Goal: Task Accomplishment & Management: Use online tool/utility

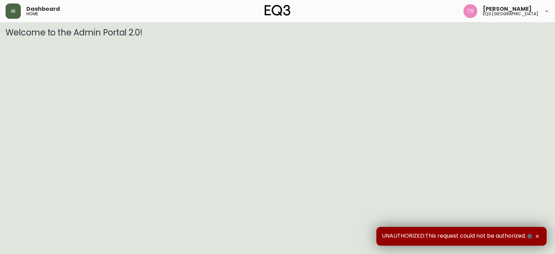
click at [13, 17] on button "button" at bounding box center [13, 10] width 15 height 15
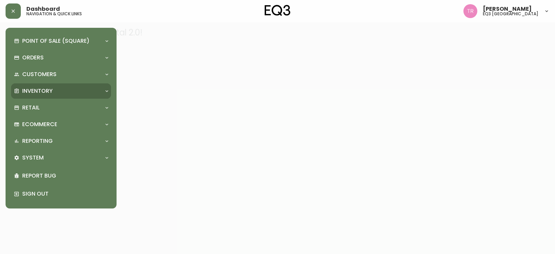
click at [37, 92] on p "Inventory" at bounding box center [37, 91] width 31 height 8
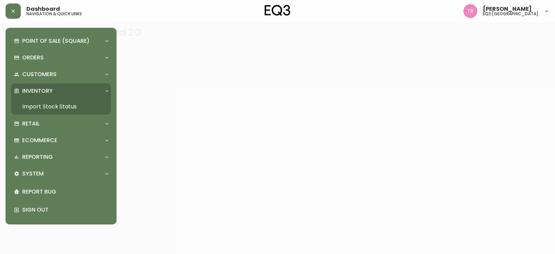
click at [40, 102] on link "Import Stock Status" at bounding box center [61, 107] width 100 height 16
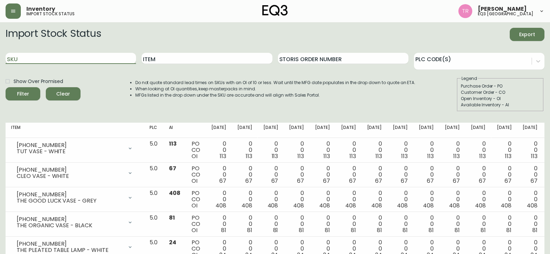
click at [64, 58] on input "SKU" at bounding box center [71, 58] width 131 height 11
click at [31, 96] on span "Filter" at bounding box center [23, 94] width 24 height 9
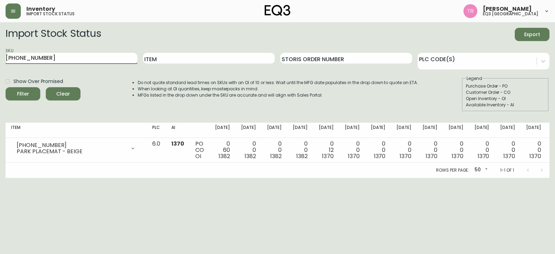
drag, startPoint x: 77, startPoint y: 55, endPoint x: 0, endPoint y: 52, distance: 77.1
click at [0, 52] on main "Import Stock Status Export SKU [PHONE_NUMBER] Item Storis Order Number PLC Code…" at bounding box center [277, 100] width 555 height 156
paste input "[PHONE_NUMBER]"
click at [13, 95] on span "Filter" at bounding box center [23, 94] width 24 height 9
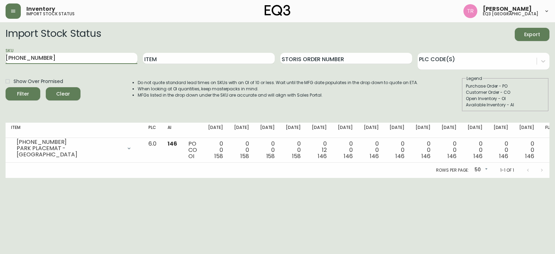
click at [61, 58] on input "[PHONE_NUMBER]" at bounding box center [72, 58] width 132 height 11
click at [62, 58] on input "[PHONE_NUMBER]" at bounding box center [72, 58] width 132 height 11
paste input "[PHONE_NUMBER]"
type input "[PHONE_NUMBER]"
drag, startPoint x: 70, startPoint y: 61, endPoint x: 31, endPoint y: 88, distance: 47.7
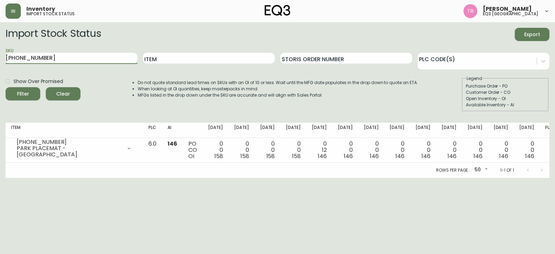
click at [22, 59] on input "[PHONE_NUMBER]" at bounding box center [72, 58] width 132 height 11
click at [31, 90] on span "Filter" at bounding box center [23, 94] width 24 height 9
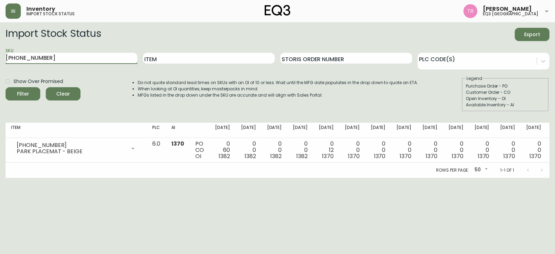
click at [33, 59] on input "[PHONE_NUMBER]" at bounding box center [72, 58] width 132 height 11
click at [51, 55] on input "[PHONE_NUMBER]" at bounding box center [72, 58] width 132 height 11
click at [37, 54] on input "[PHONE_NUMBER]" at bounding box center [72, 58] width 132 height 11
drag, startPoint x: 40, startPoint y: 58, endPoint x: 0, endPoint y: 46, distance: 41.4
click at [0, 46] on main "Import Stock Status Export SKU [PHONE_NUMBER] Item Storis Order Number PLC Code…" at bounding box center [277, 100] width 555 height 156
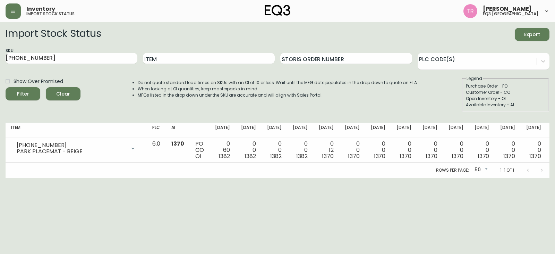
click at [547, 178] on html "Inventory import stock status [PERSON_NAME] eq3 [GEOGRAPHIC_DATA] Import Stock …" at bounding box center [277, 89] width 555 height 178
